Goal: Browse casually: Explore the website without a specific task or goal

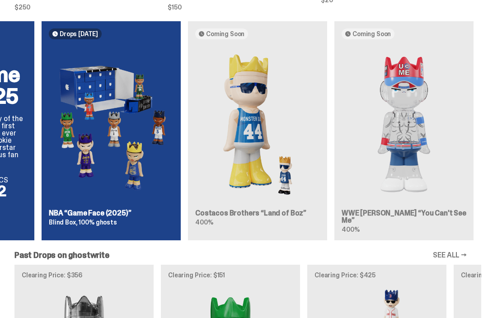
scroll to position [549, 0]
click at [61, 201] on img at bounding box center [111, 125] width 125 height 156
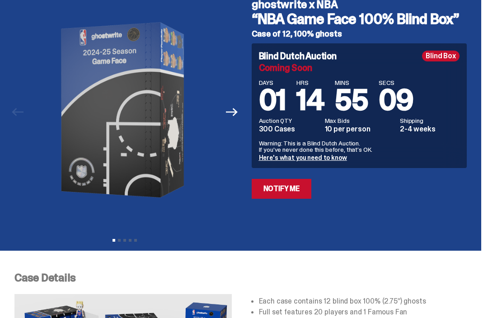
scroll to position [44, 0]
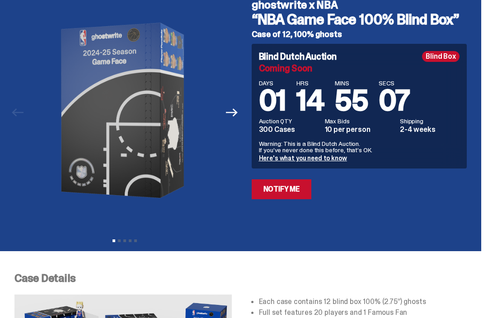
click at [307, 187] on link "Notify Me" at bounding box center [282, 189] width 60 height 20
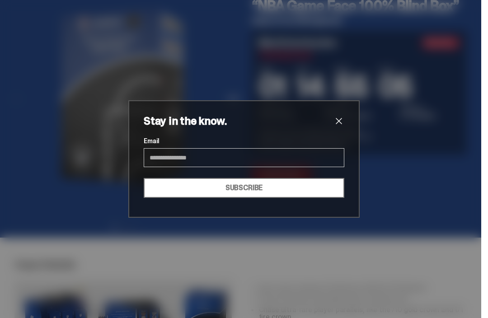
scroll to position [66, 0]
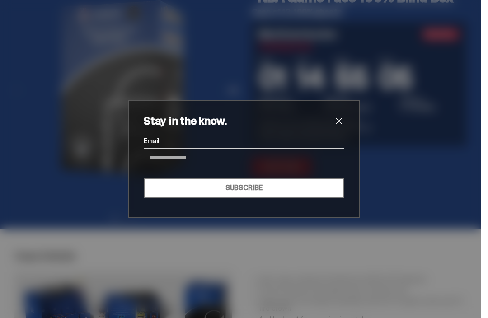
click at [351, 138] on div "Stay in the know. Email SUBSCRIBE" at bounding box center [243, 158] width 231 height 117
click at [337, 126] on span "close" at bounding box center [338, 121] width 11 height 11
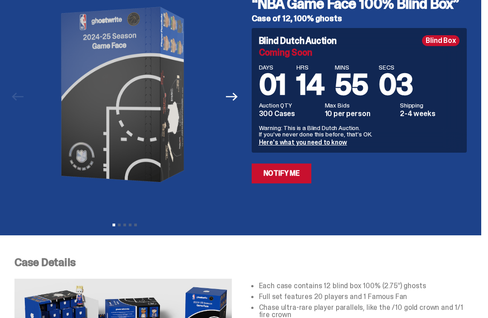
scroll to position [0, 0]
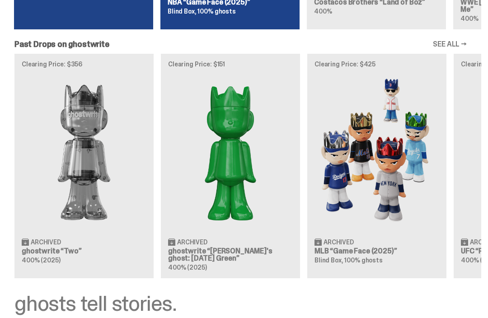
scroll to position [765, 0]
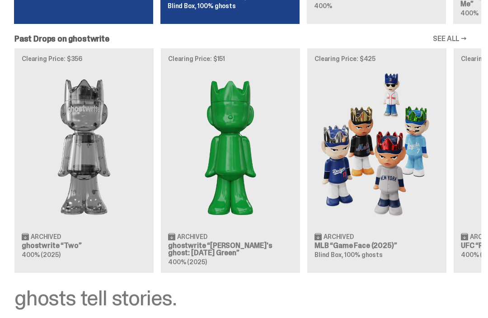
click at [364, 86] on img at bounding box center [376, 148] width 125 height 156
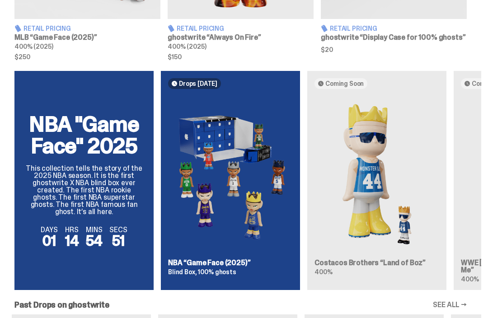
scroll to position [498, 0]
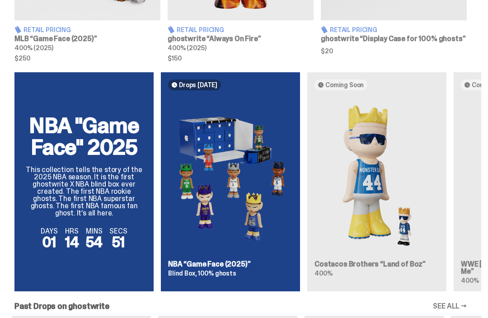
click at [379, 140] on img at bounding box center [376, 176] width 125 height 156
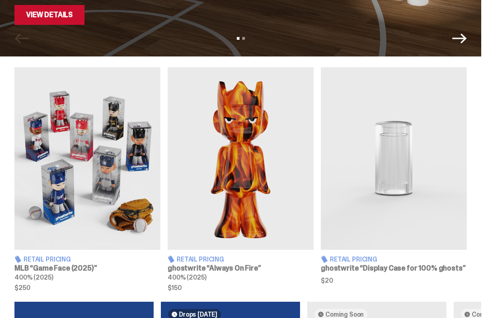
scroll to position [269, 0]
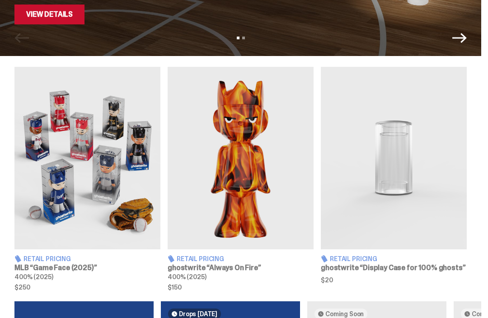
click at [44, 197] on img at bounding box center [87, 158] width 146 height 183
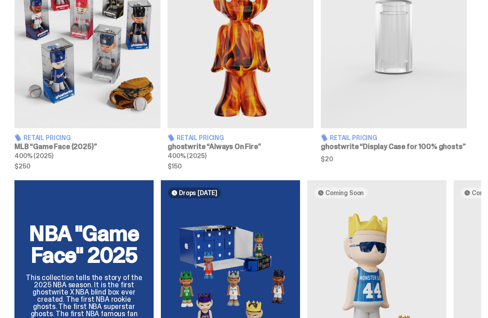
scroll to position [384, 0]
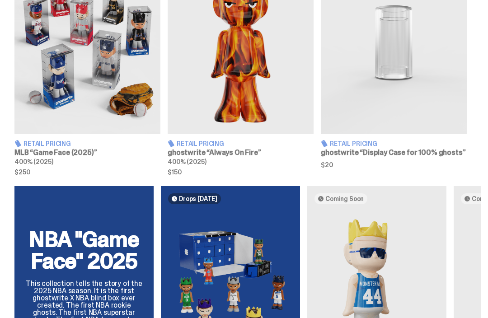
click at [296, 63] on img at bounding box center [241, 43] width 146 height 183
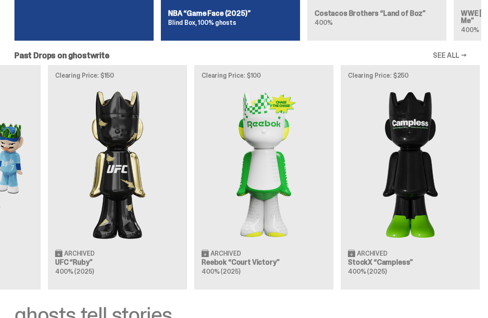
click at [457, 52] on link "SEE ALL →" at bounding box center [450, 55] width 34 height 7
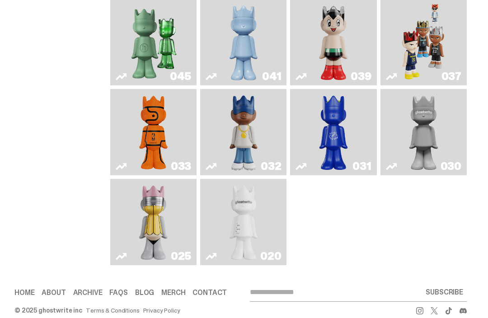
scroll to position [286, 0]
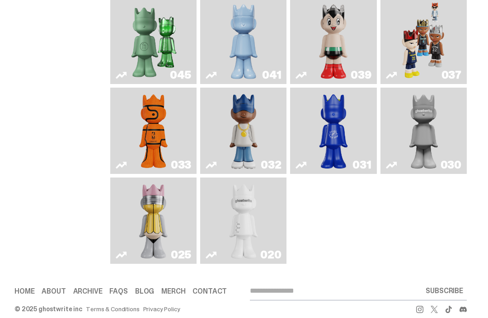
click at [351, 44] on img "Astro Boy" at bounding box center [333, 40] width 34 height 79
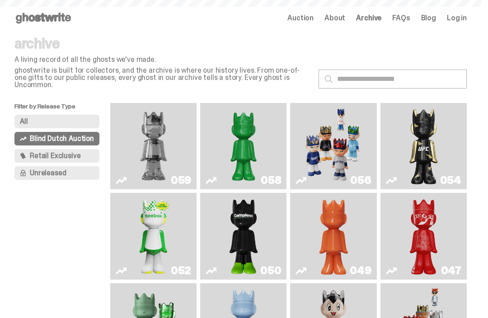
scroll to position [286, 0]
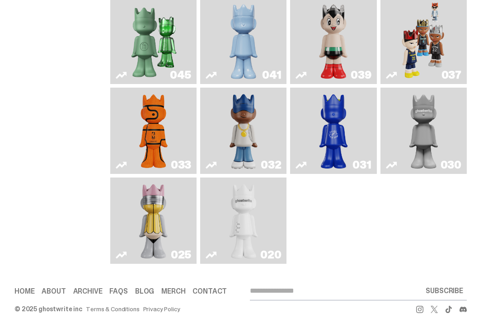
click at [256, 131] on img "Swingman" at bounding box center [243, 130] width 44 height 79
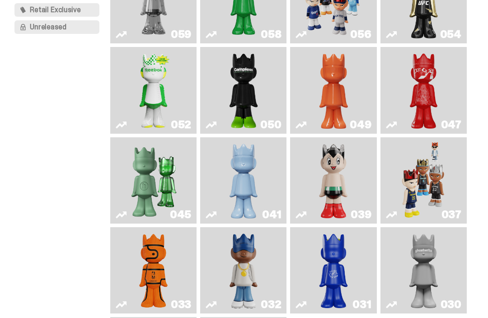
scroll to position [145, 0]
click at [351, 60] on img "Schrödinger's ghost: Orange Vibe" at bounding box center [333, 90] width 34 height 79
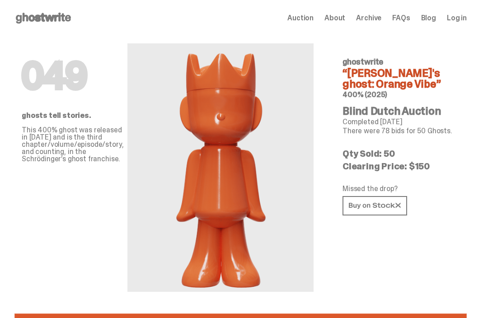
scroll to position [146, 0]
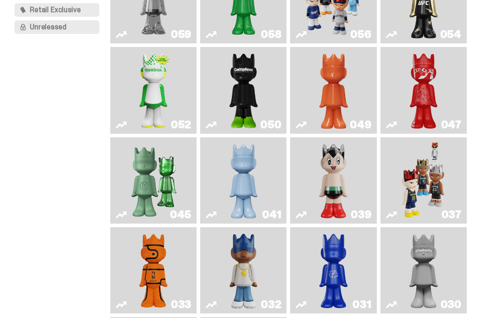
click at [441, 71] on img "Skip" at bounding box center [424, 90] width 34 height 79
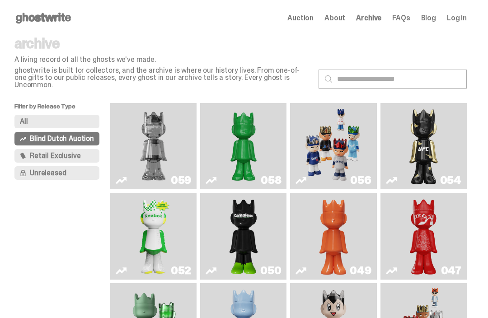
click at [361, 112] on img "Game Face (2025)" at bounding box center [333, 146] width 63 height 79
click at [131, 173] on img "Two" at bounding box center [153, 146] width 63 height 79
